Goal: Task Accomplishment & Management: Use online tool/utility

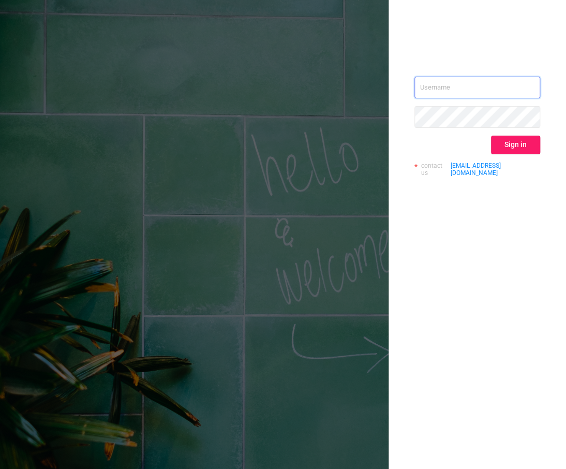
type input "[EMAIL_ADDRESS][DOMAIN_NAME]"
click at [536, 150] on button "Sign in" at bounding box center [515, 145] width 49 height 19
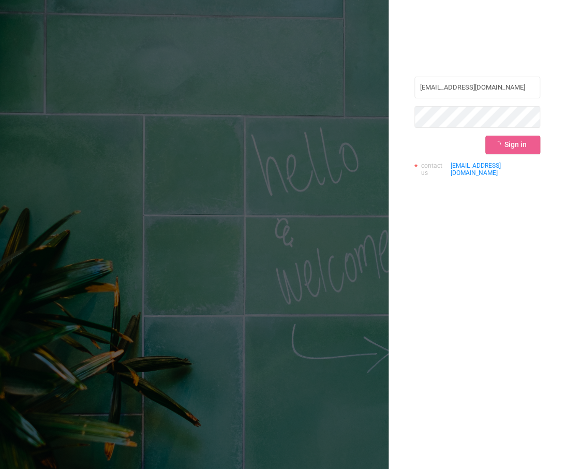
click at [531, 144] on div "Sign in" at bounding box center [478, 145] width 126 height 19
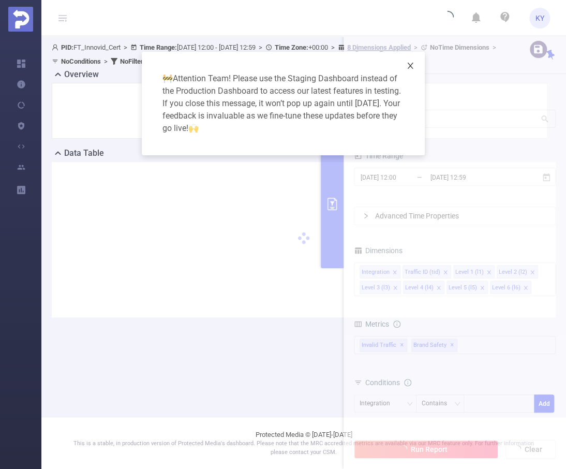
click at [408, 68] on icon "icon: close" at bounding box center [410, 66] width 6 height 6
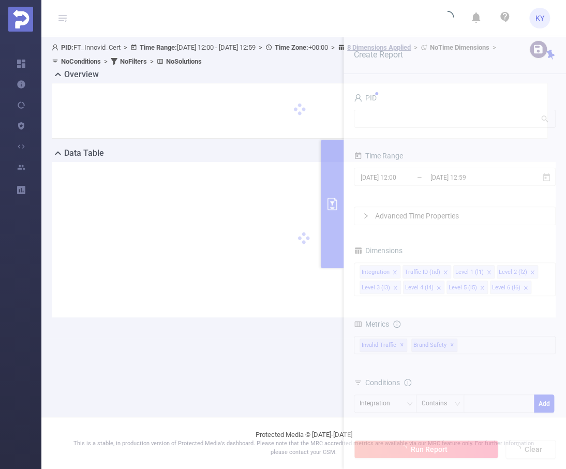
click at [461, 91] on div at bounding box center [300, 111] width 496 height 56
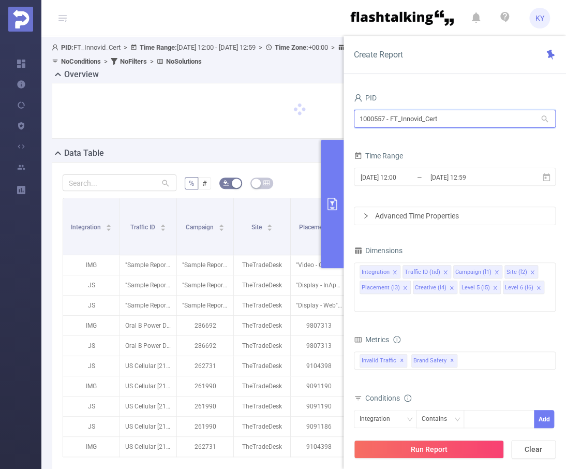
click at [444, 120] on input "1000557 - FT_Innovid_Cert" at bounding box center [455, 119] width 202 height 18
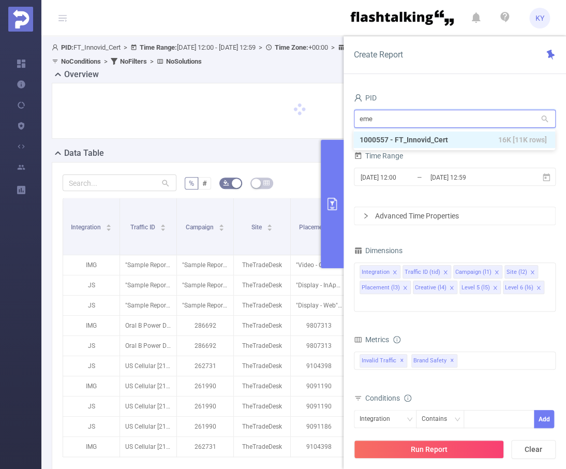
type input "emea"
click at [473, 139] on li "1000941 - FT_Adobe_Publicis_EMEA 140M [50M rows]" at bounding box center [455, 140] width 202 height 17
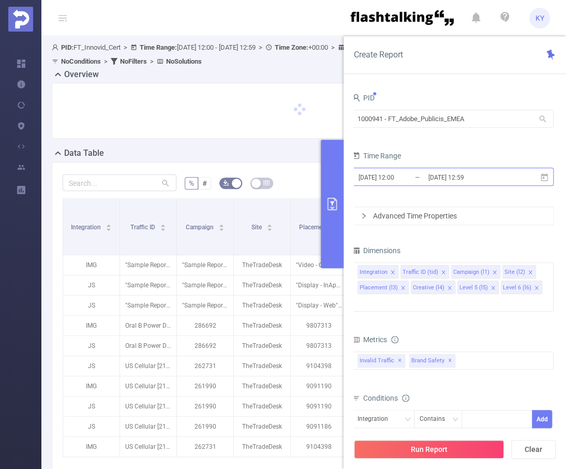
click at [461, 177] on input "[DATE] 12:59" at bounding box center [470, 177] width 84 height 14
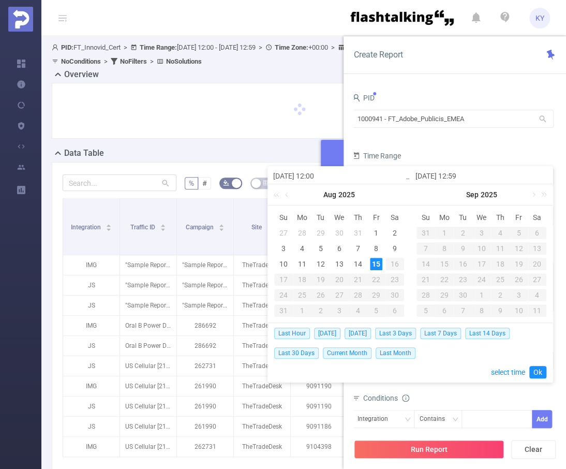
click at [285, 198] on link at bounding box center [287, 194] width 9 height 21
click at [395, 266] on div "19" at bounding box center [395, 264] width 12 height 12
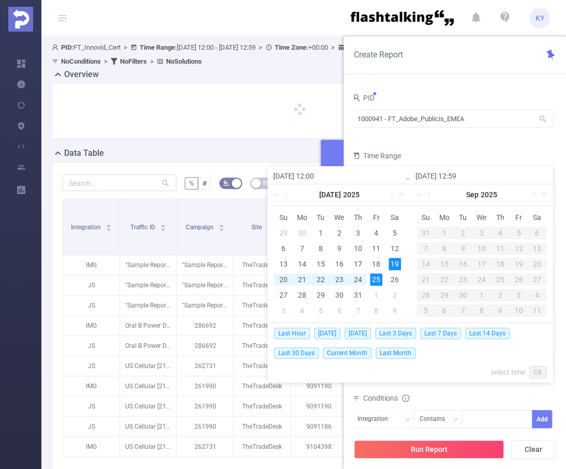
click at [377, 279] on div "25" at bounding box center [376, 279] width 12 height 12
type input "[DATE] 12:00"
type input "[DATE] 12:59"
type input "[DATE] 12:00"
type input "[DATE] 12:59"
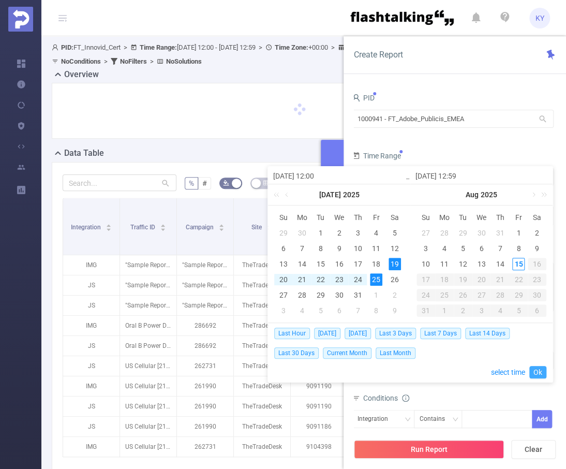
click at [540, 368] on link "Ok" at bounding box center [538, 372] width 17 height 12
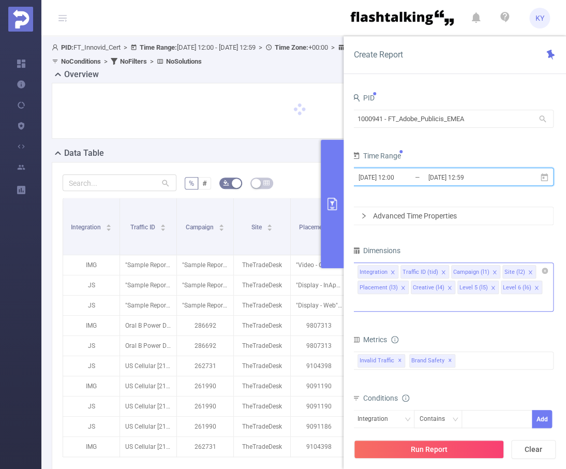
click at [534, 288] on icon "icon: close" at bounding box center [536, 287] width 5 height 5
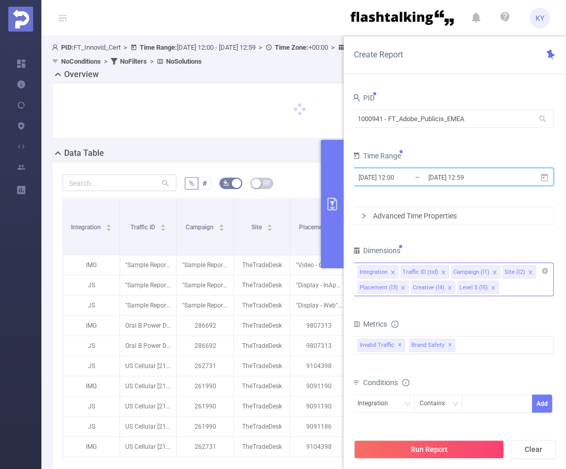
click at [491, 288] on icon "icon: close" at bounding box center [493, 287] width 5 height 5
click at [448, 288] on icon "icon: close" at bounding box center [450, 288] width 4 height 4
click at [401, 288] on icon "icon: close" at bounding box center [403, 287] width 5 height 5
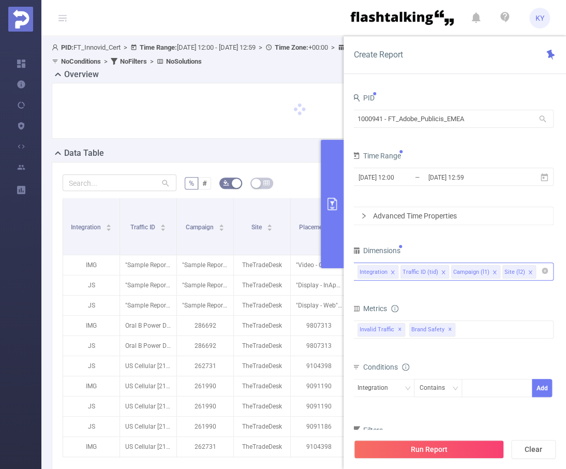
click at [538, 274] on input at bounding box center [540, 271] width 5 height 13
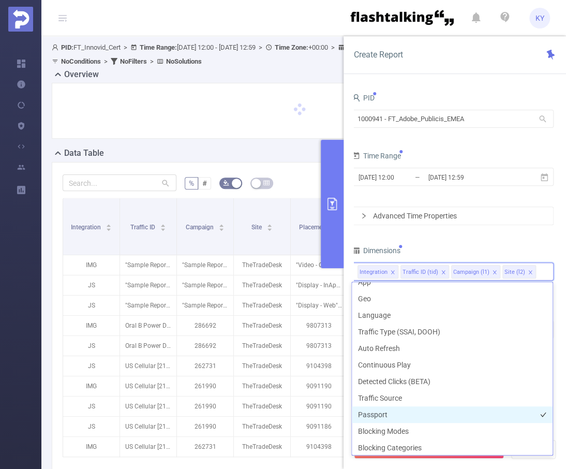
scroll to position [295, 0]
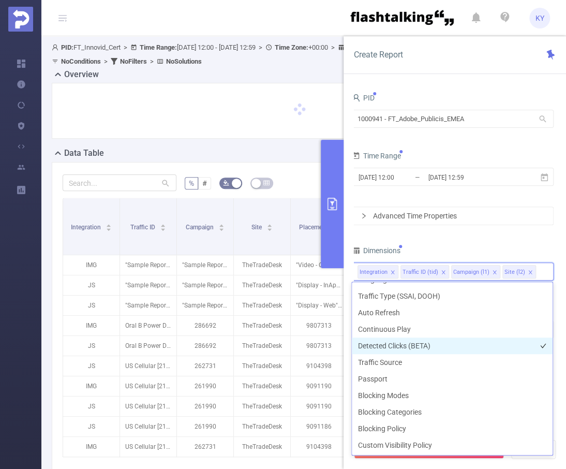
click at [431, 343] on li "Detected Clicks (BETA)" at bounding box center [452, 346] width 201 height 17
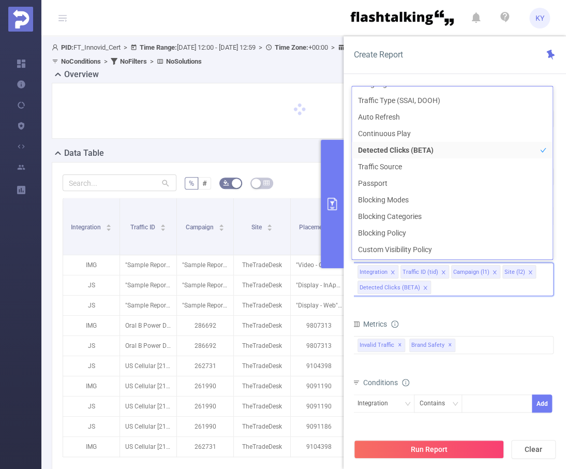
click at [501, 309] on form "Dimensions Integration Traffic ID (tid) Campaign (l1) Site (l2) Detected Clicks…" at bounding box center [453, 366] width 202 height 246
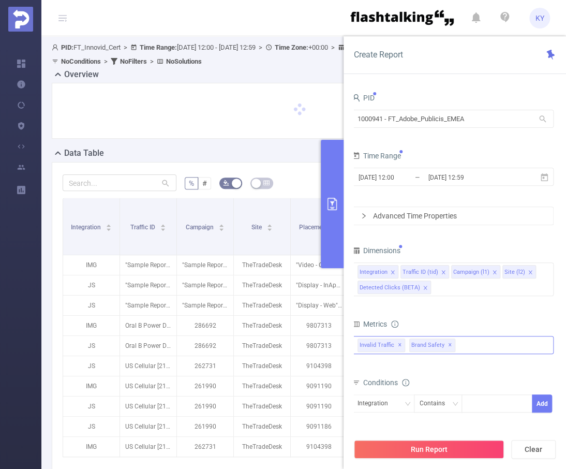
click at [448, 345] on span "✕" at bounding box center [450, 345] width 4 height 12
click at [453, 345] on div "Invalid Traffic ✕" at bounding box center [453, 345] width 202 height 18
click at [459, 381] on div "Conditions" at bounding box center [453, 383] width 202 height 17
click at [401, 402] on div "Integration" at bounding box center [383, 403] width 51 height 17
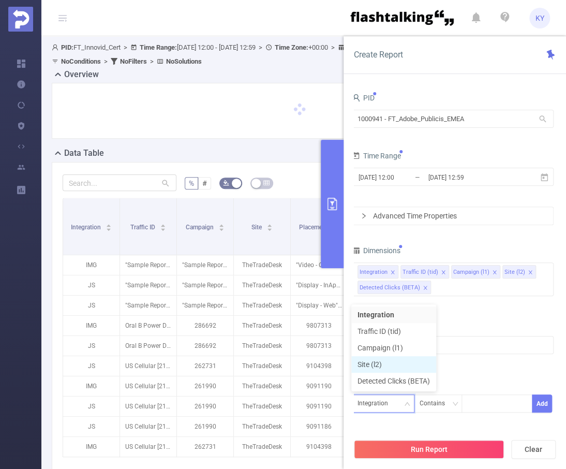
click at [403, 368] on li "Site (l2)" at bounding box center [394, 364] width 85 height 17
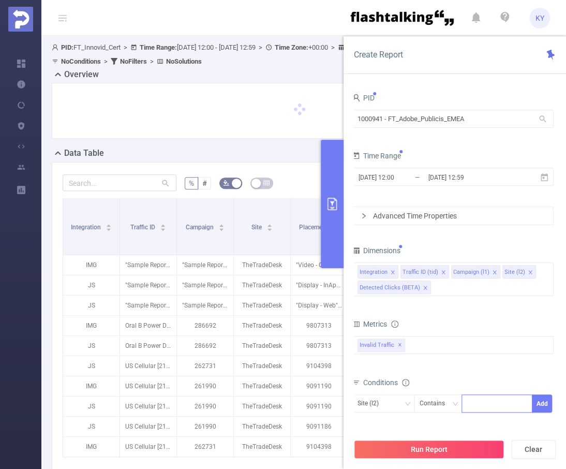
click at [493, 395] on div at bounding box center [498, 403] width 60 height 17
type input "dv360"
click at [399, 452] on button "Run Report" at bounding box center [429, 449] width 150 height 19
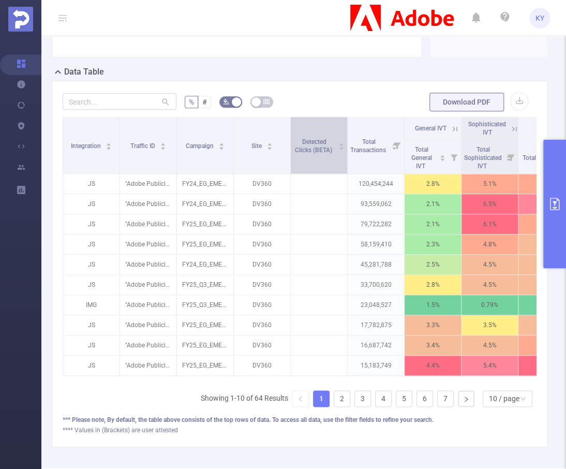
click at [308, 154] on div "Detected Clicks (BETA)" at bounding box center [319, 145] width 51 height 19
click at [316, 154] on div "Detected Clicks (BETA)" at bounding box center [319, 145] width 51 height 19
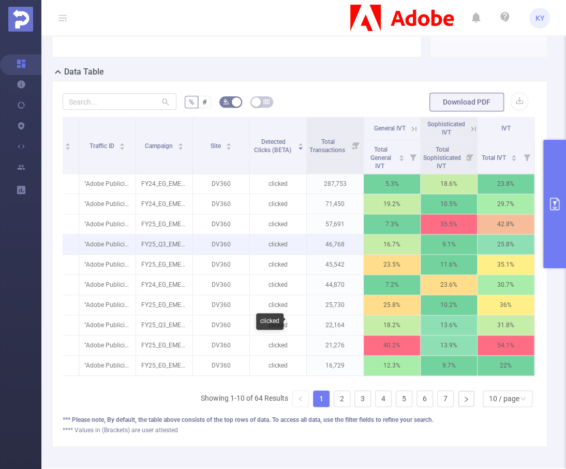
scroll to position [0, 47]
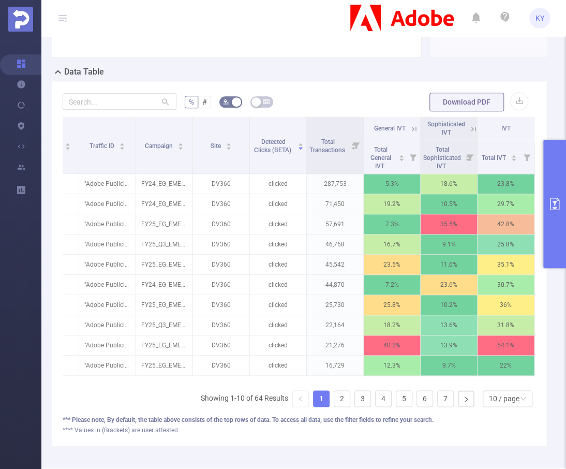
click at [410, 131] on icon at bounding box center [414, 128] width 9 height 9
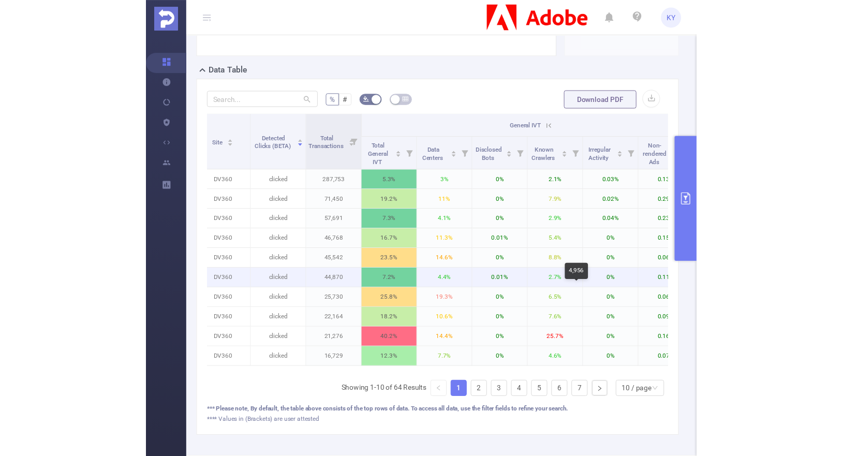
scroll to position [0, 312]
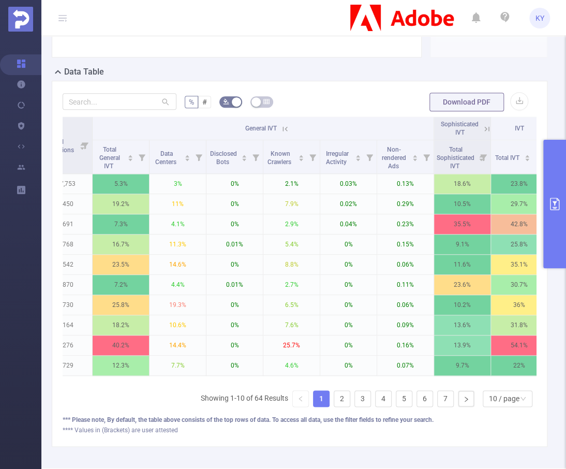
click at [483, 127] on icon at bounding box center [487, 128] width 9 height 9
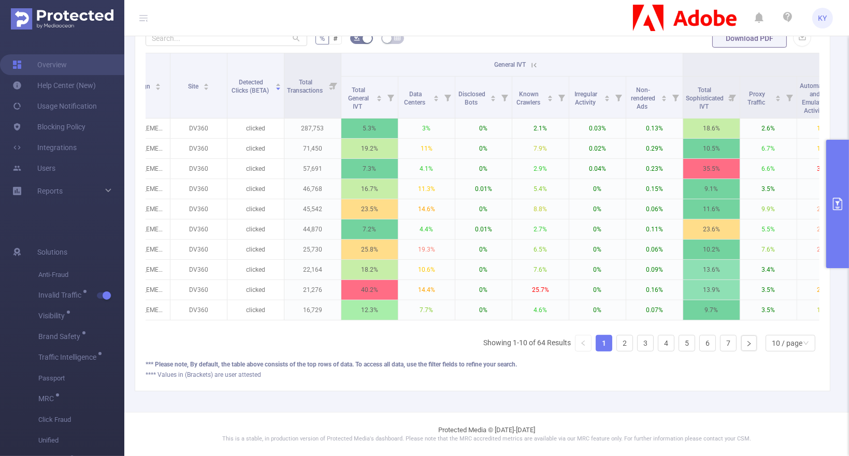
scroll to position [288, 0]
click at [566, 344] on link "2" at bounding box center [625, 344] width 16 height 16
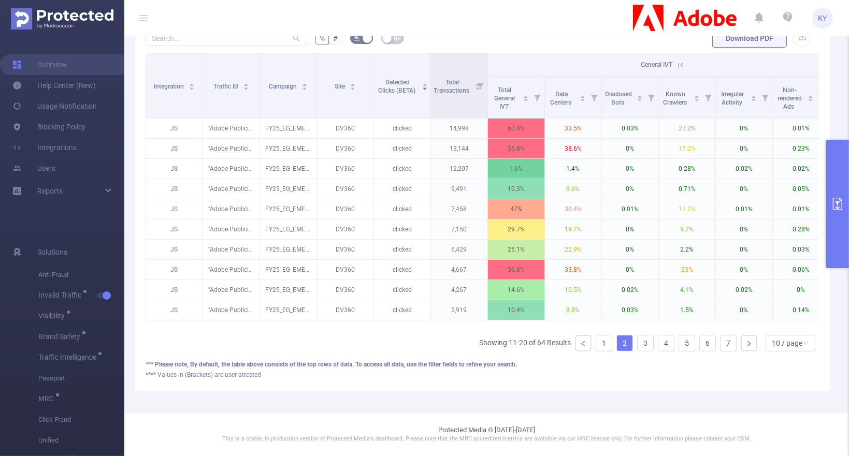
scroll to position [0, 216]
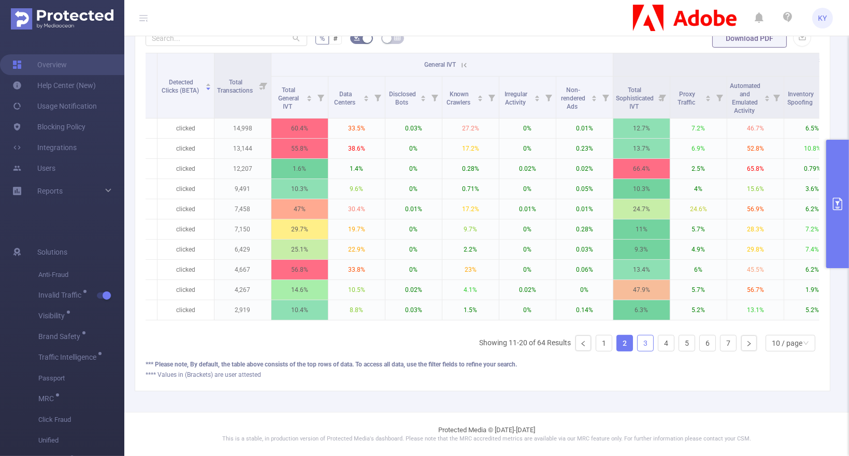
click at [566, 341] on link "3" at bounding box center [645, 344] width 16 height 16
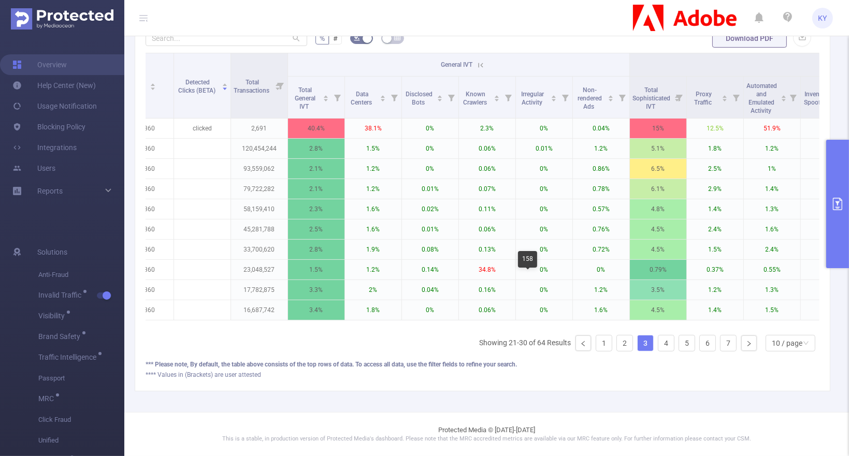
scroll to position [0, 183]
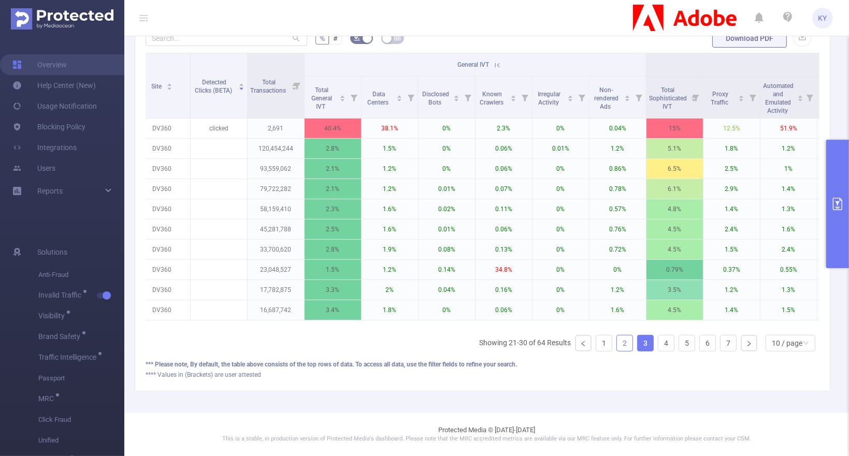
click at [566, 346] on link "2" at bounding box center [625, 344] width 16 height 16
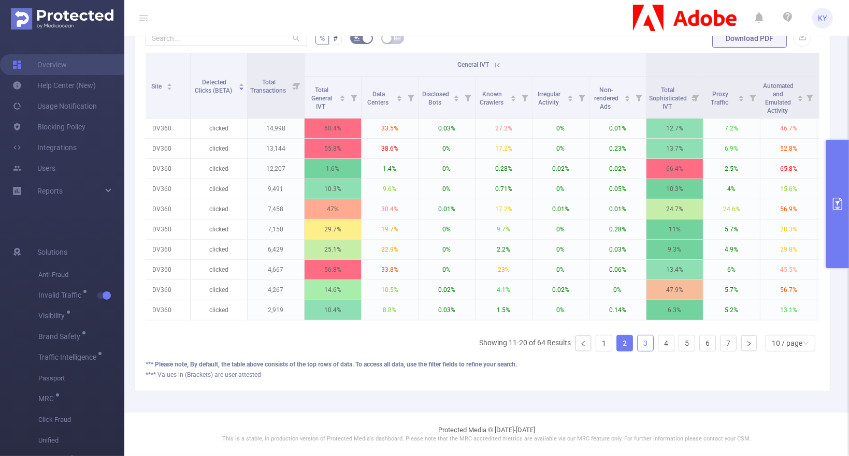
click at [566, 339] on ul "Showing 11-20 of 64 Results 1 2 3 4 5 6 7 10 / page" at bounding box center [649, 343] width 340 height 17
click at [566, 341] on link "1" at bounding box center [604, 344] width 16 height 16
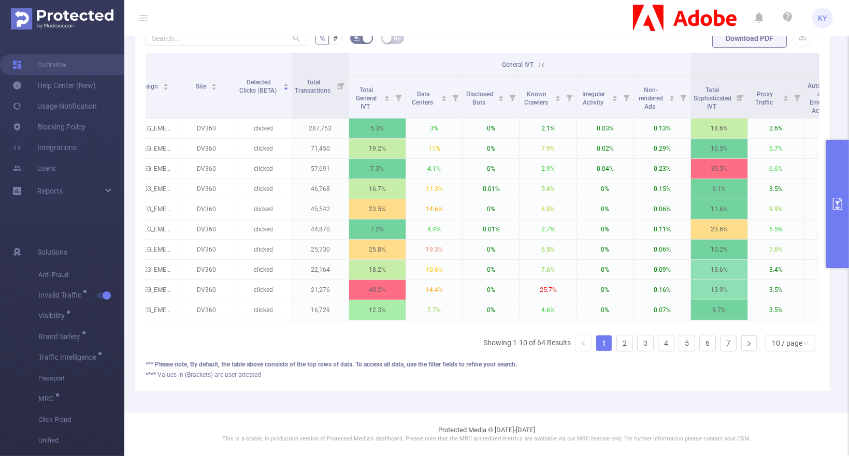
scroll to position [0, 0]
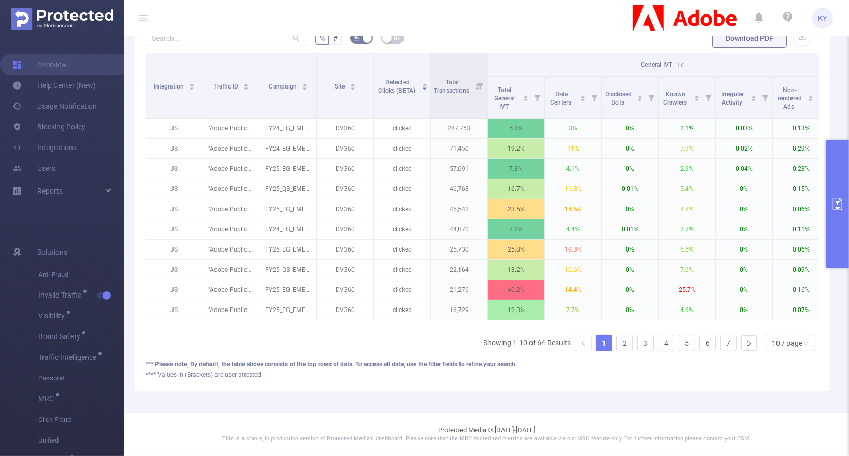
drag, startPoint x: 461, startPoint y: 319, endPoint x: 472, endPoint y: 319, distance: 10.9
click at [472, 319] on div "Integration Traffic ID Campaign Site Detected Clicks (BETA) Total Transactions …" at bounding box center [482, 190] width 674 height 274
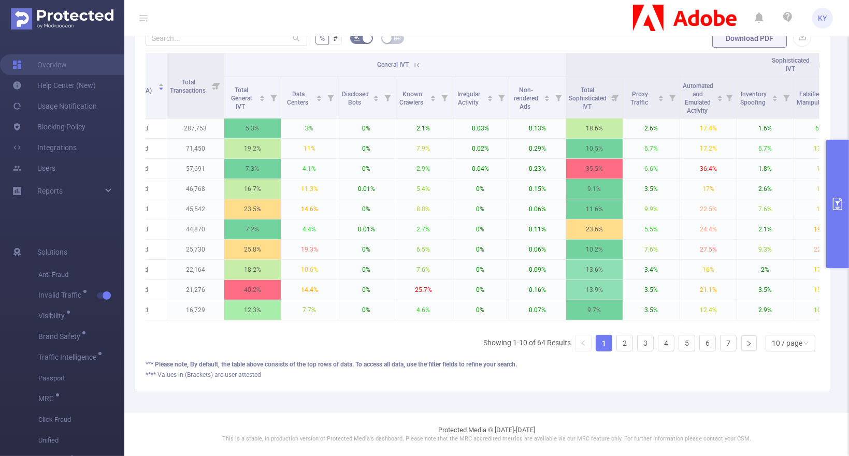
scroll to position [0, 238]
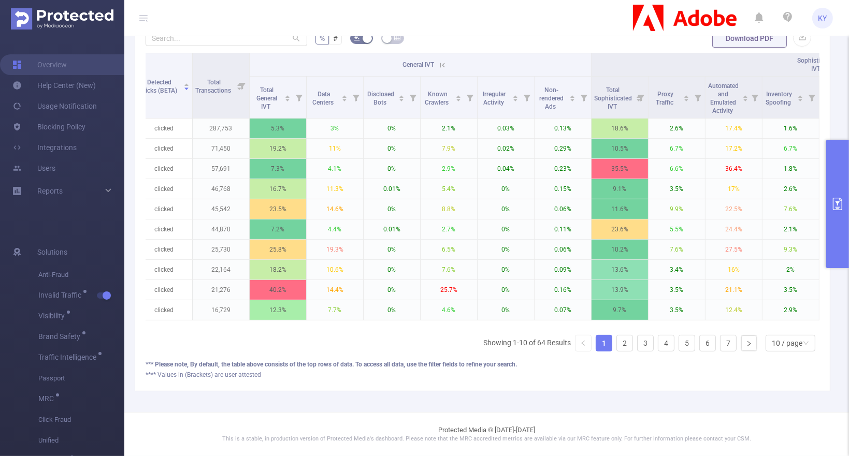
click at [443, 61] on icon at bounding box center [442, 65] width 9 height 9
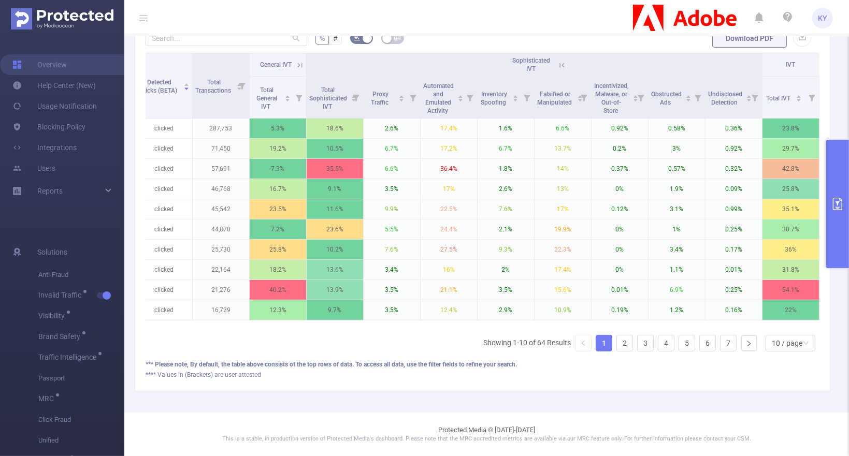
click at [563, 61] on icon at bounding box center [561, 65] width 9 height 9
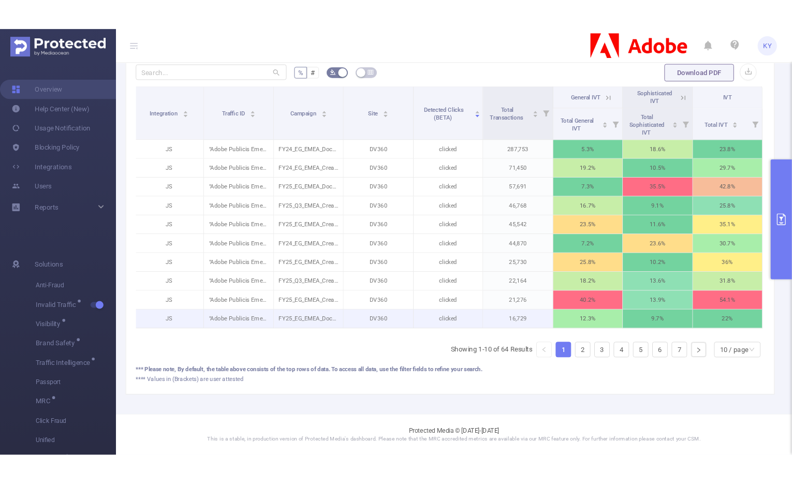
scroll to position [140, 0]
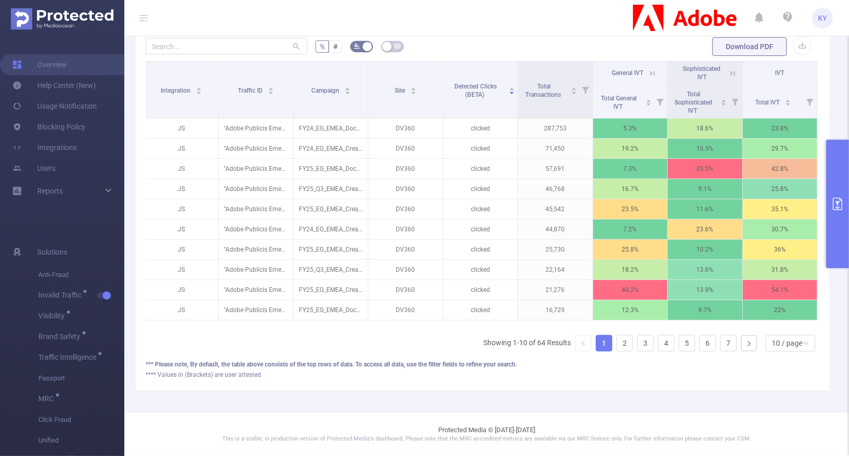
drag, startPoint x: 516, startPoint y: 328, endPoint x: 538, endPoint y: 329, distance: 22.3
click at [538, 329] on div "Integration Traffic ID Campaign Site Detected Clicks (BETA) Total Transactions …" at bounding box center [482, 210] width 674 height 299
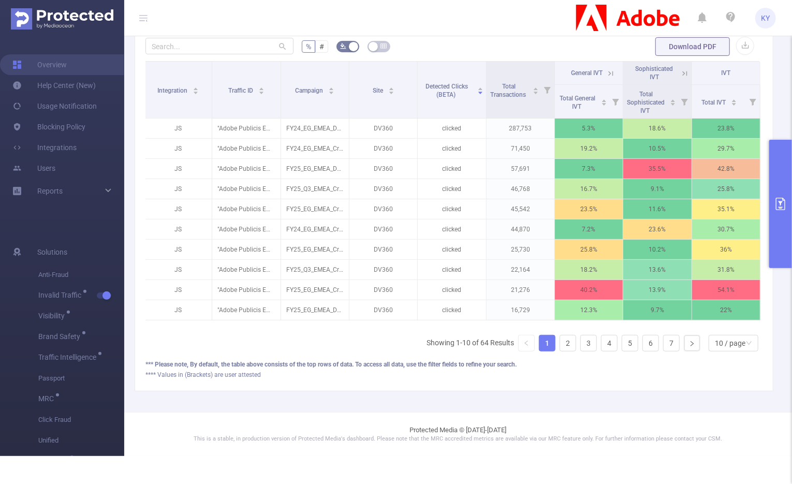
scroll to position [112, 0]
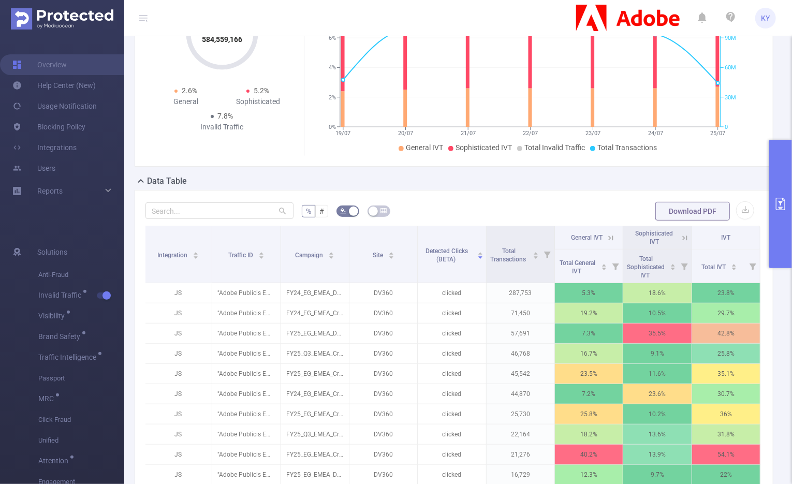
click at [566, 245] on button "primary" at bounding box center [780, 204] width 23 height 128
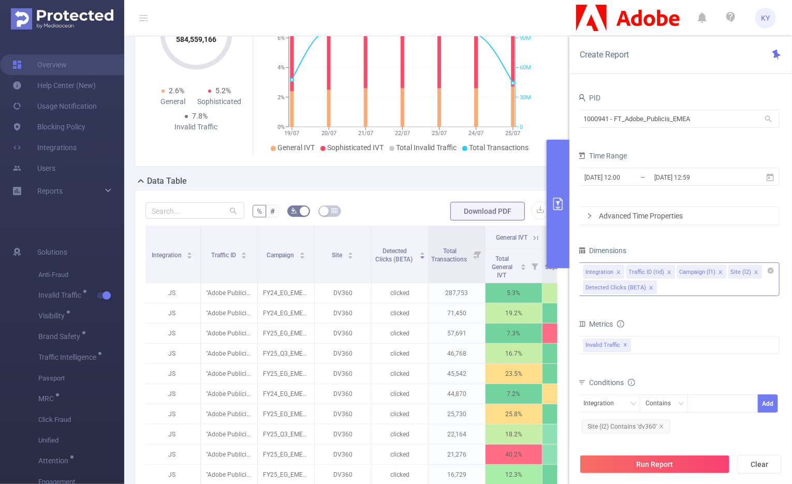
click at [566, 289] on div "Integration Traffic ID (tid) Campaign (l1) Site (l2) Detected Clicks (BETA)" at bounding box center [679, 280] width 202 height 34
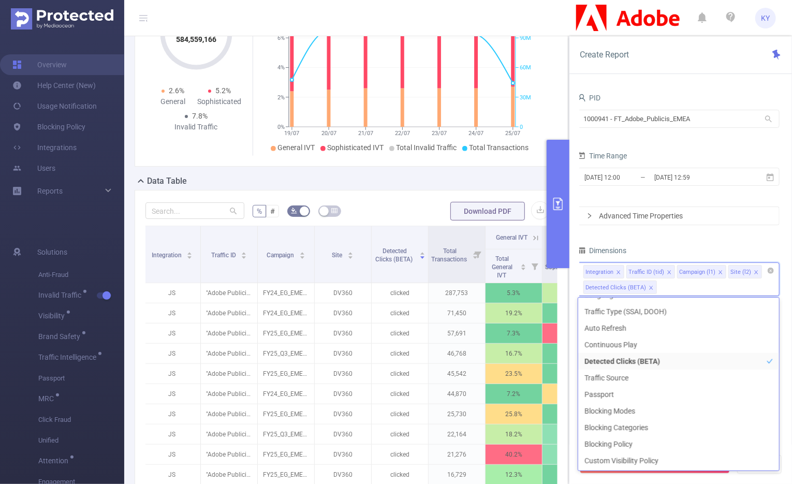
scroll to position [2, 0]
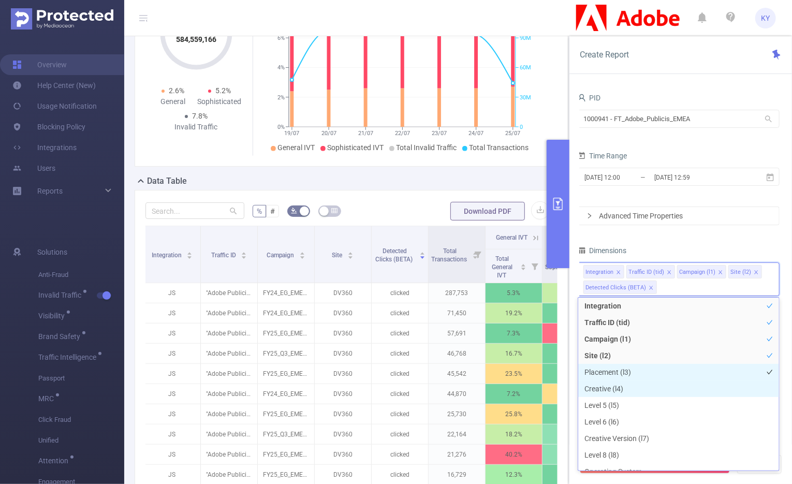
click at [566, 372] on li "Placement (l3)" at bounding box center [678, 372] width 201 height 17
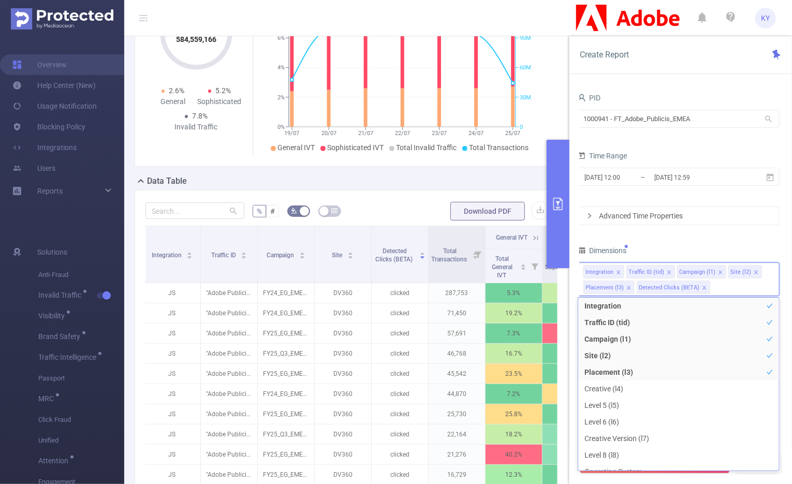
click at [566, 249] on div "Dimensions" at bounding box center [679, 251] width 202 height 17
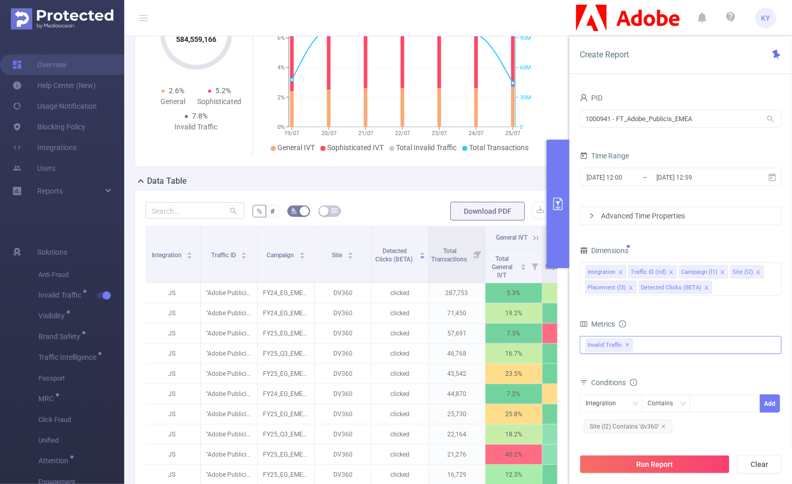
click at [566, 348] on div "Invalid Traffic ✕ Anti-Fraud Invalid Traffic Visibility Brand Safety Traffic In…" at bounding box center [681, 345] width 202 height 18
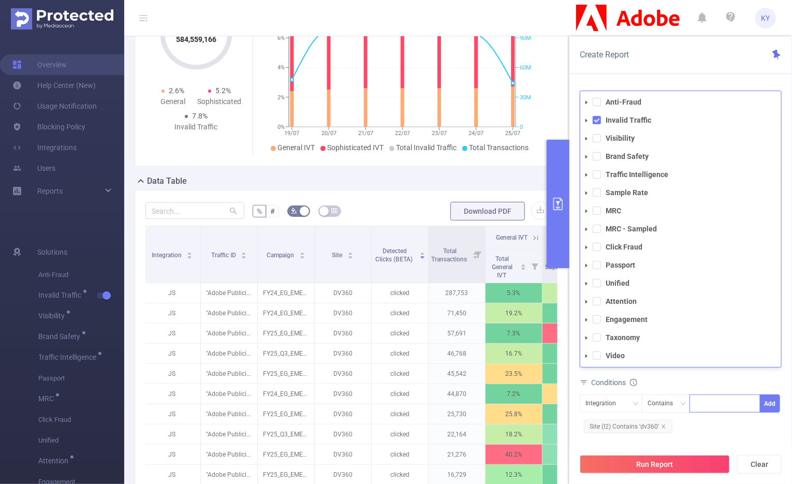
click at [566, 406] on div at bounding box center [725, 403] width 60 height 17
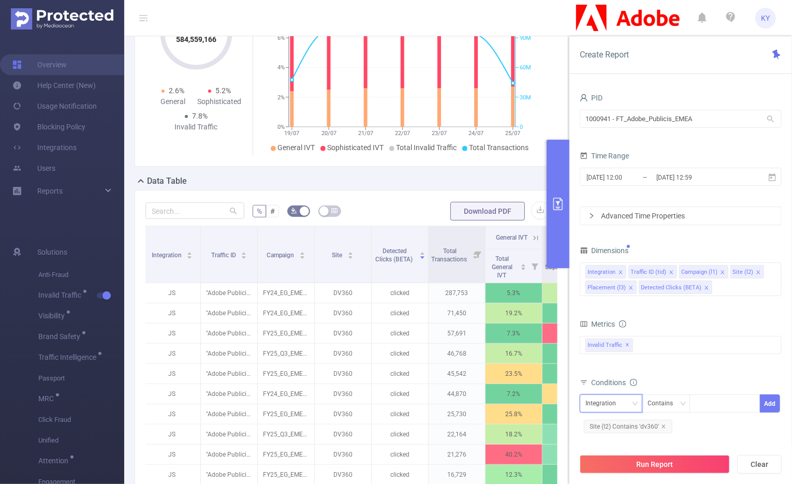
click at [566, 402] on div "Integration" at bounding box center [605, 403] width 38 height 17
drag, startPoint x: 625, startPoint y: 366, endPoint x: 699, endPoint y: 400, distance: 81.5
click at [566, 366] on li "Placement (l3)" at bounding box center [622, 364] width 85 height 17
click at [566, 402] on div at bounding box center [725, 403] width 60 height 17
paste input "9018782"
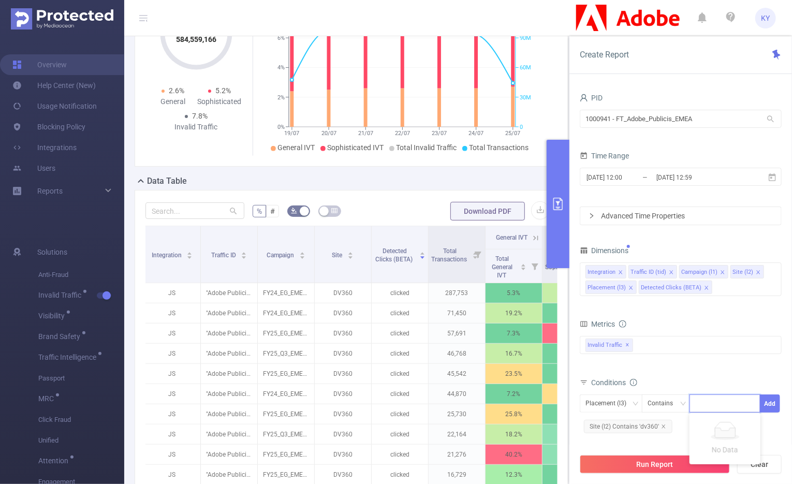
type input "9018782"
drag, startPoint x: 721, startPoint y: 428, endPoint x: 737, endPoint y: 426, distance: 15.6
click at [566, 428] on li "9018782" at bounding box center [725, 423] width 71 height 17
click at [566, 403] on button "Add" at bounding box center [770, 404] width 20 height 18
click at [566, 456] on button "Run Report" at bounding box center [655, 464] width 150 height 19
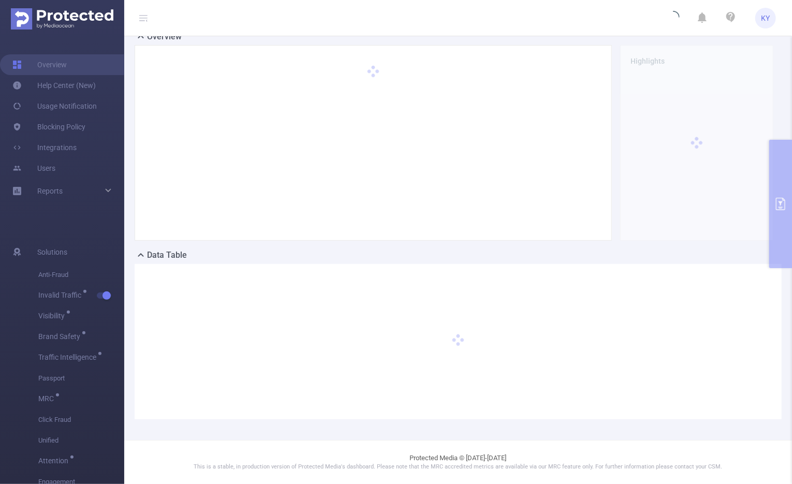
scroll to position [37, 0]
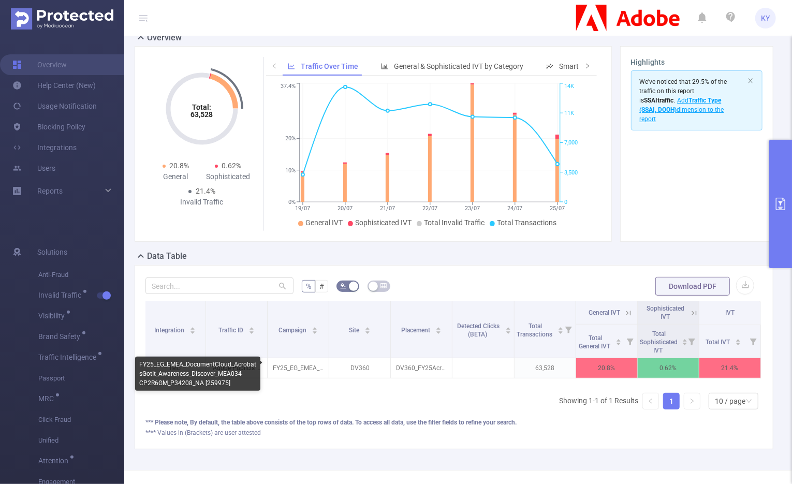
scroll to position [0, 2]
click at [566, 314] on icon at bounding box center [627, 313] width 9 height 9
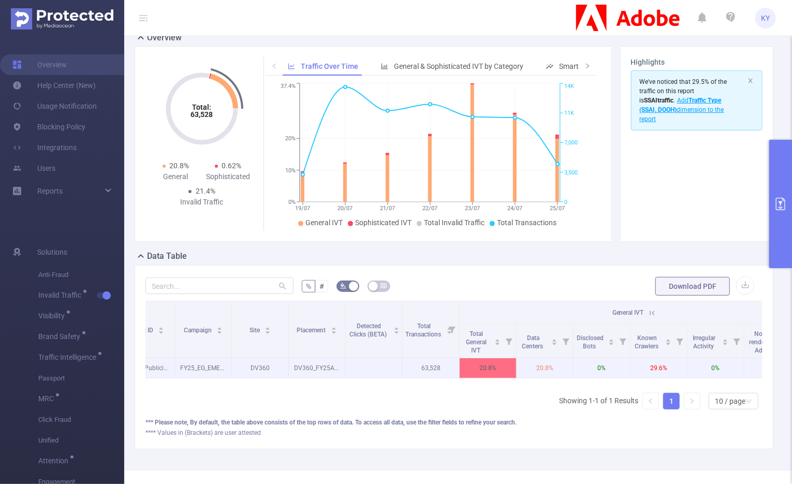
scroll to position [0, 245]
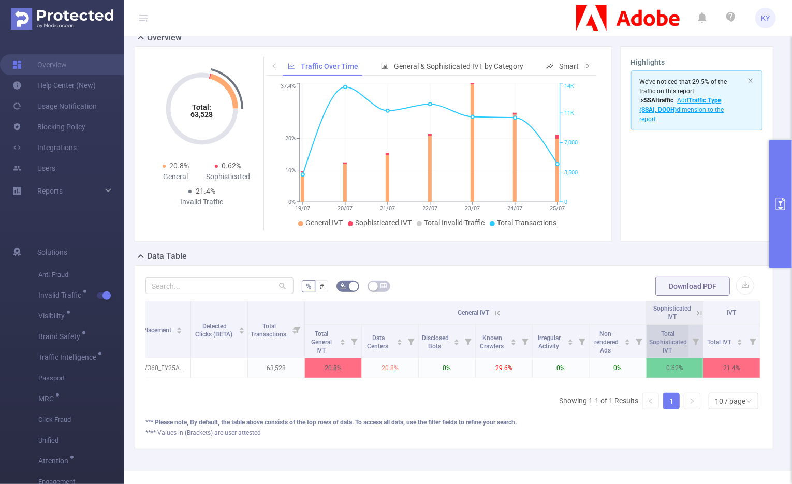
drag, startPoint x: 692, startPoint y: 313, endPoint x: 670, endPoint y: 343, distance: 37.5
click at [566, 313] on icon at bounding box center [699, 313] width 9 height 9
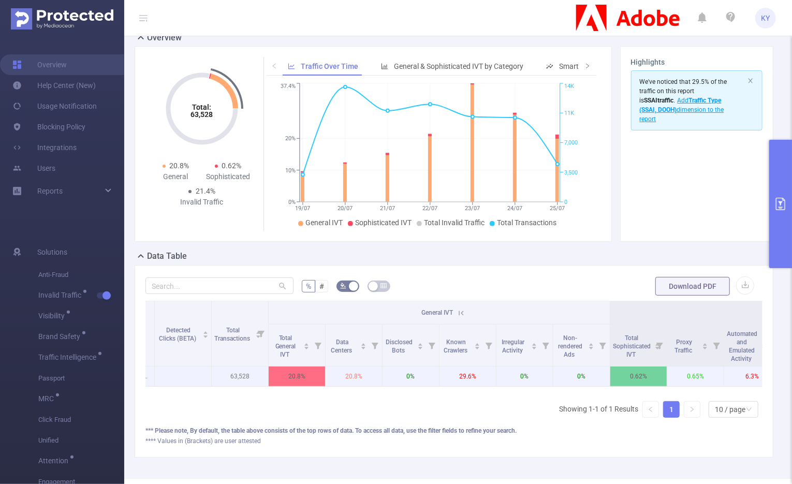
scroll to position [0, 0]
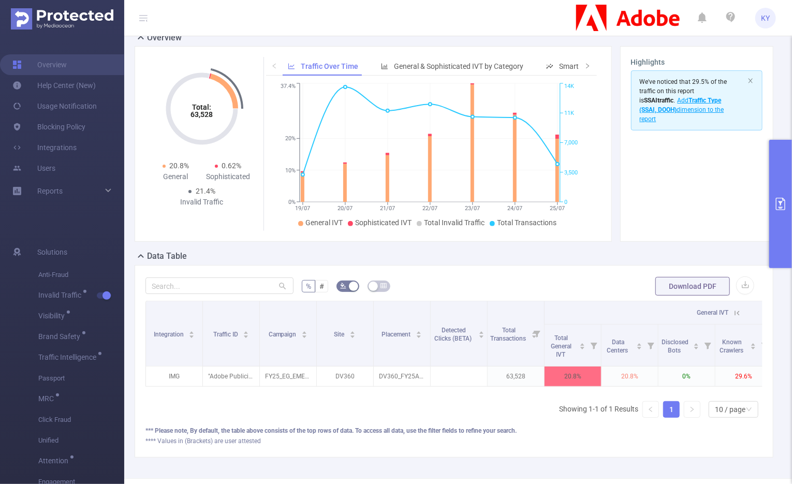
click at [566, 220] on button "primary" at bounding box center [780, 204] width 23 height 128
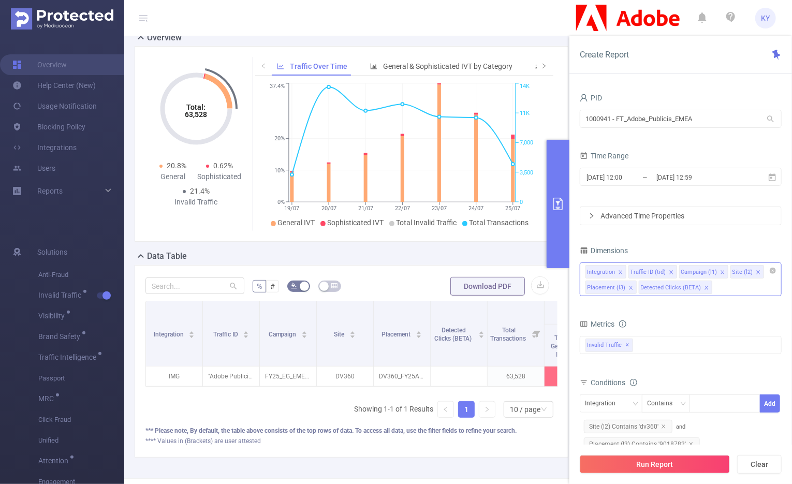
click at [566, 286] on div "Integration Traffic ID (tid) Campaign (l1) Site (l2) Placement (l3) Detected Cl…" at bounding box center [681, 280] width 202 height 34
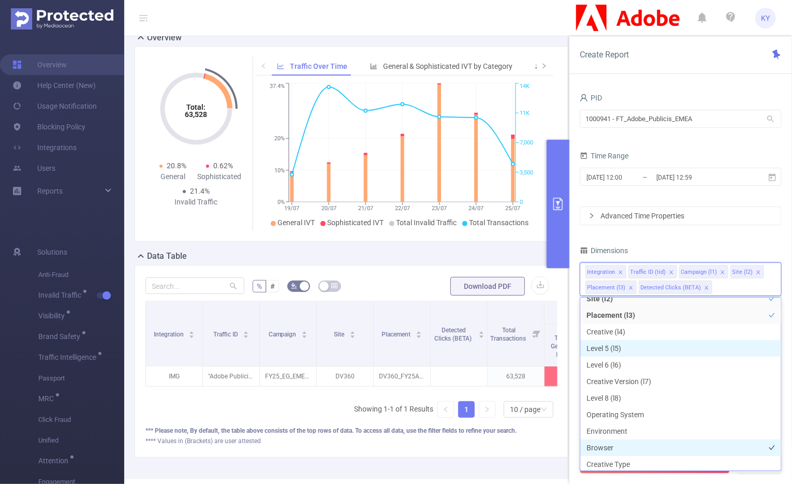
scroll to position [97, 0]
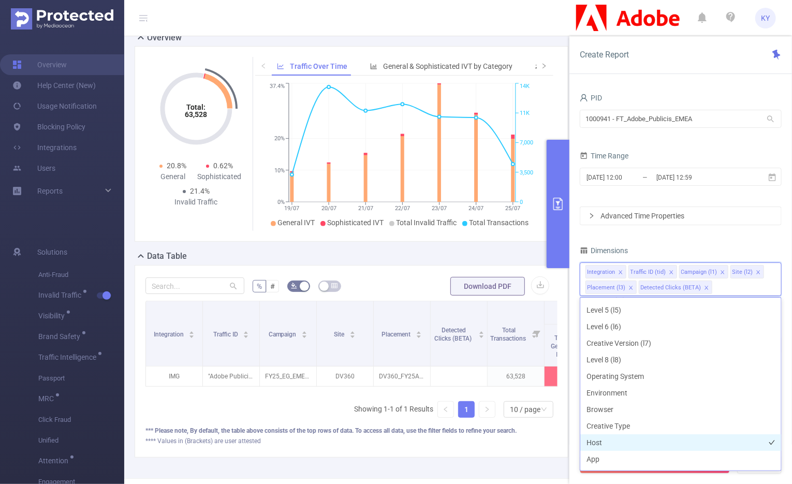
click at [566, 445] on li "Host" at bounding box center [680, 442] width 201 height 17
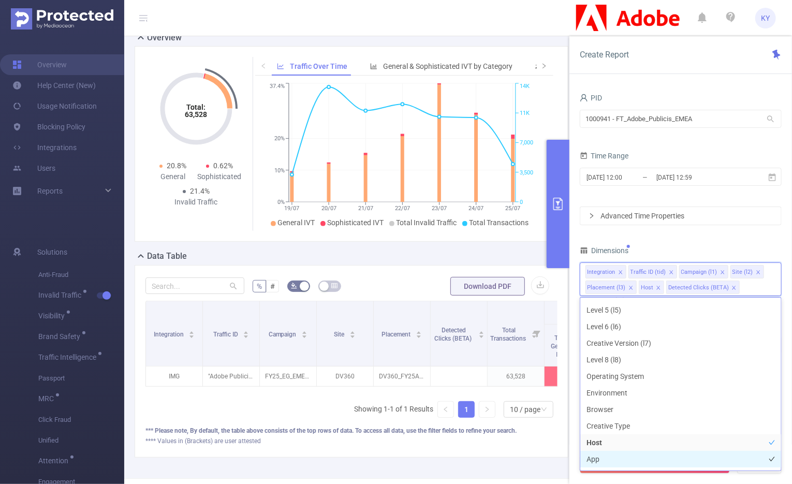
click at [566, 458] on li "App" at bounding box center [680, 459] width 201 height 17
click at [566, 231] on div "PID 1000941 - FT_Adobe_Publicis_EMEA 1000941 - FT_Adobe_Publicis_EMEA Time Rang…" at bounding box center [681, 308] width 202 height 434
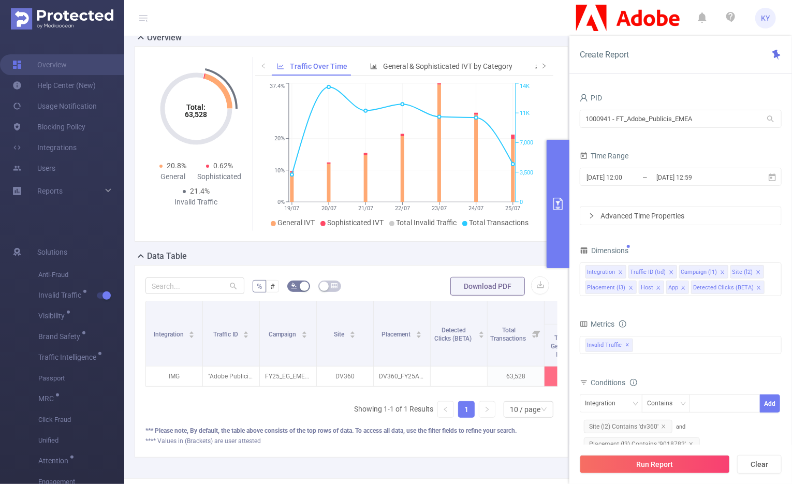
click at [566, 449] on div "Run Report Clear" at bounding box center [681, 464] width 223 height 39
click at [566, 466] on button "Run Report" at bounding box center [655, 464] width 150 height 19
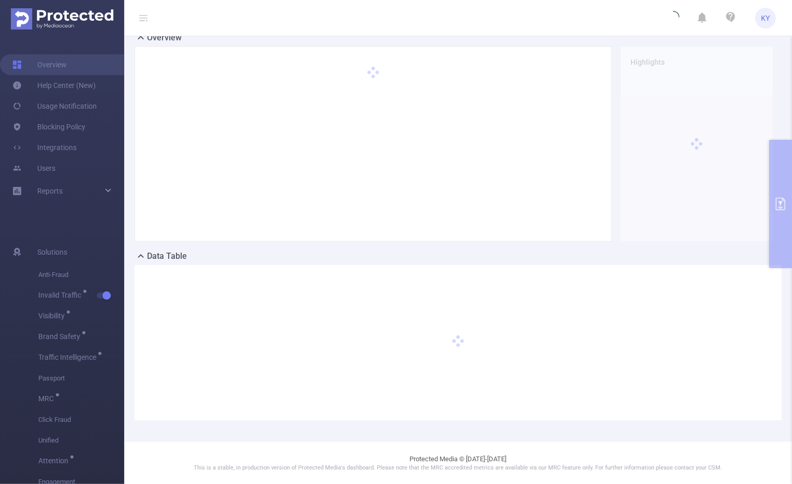
scroll to position [0, 0]
